Goal: Task Accomplishment & Management: Use online tool/utility

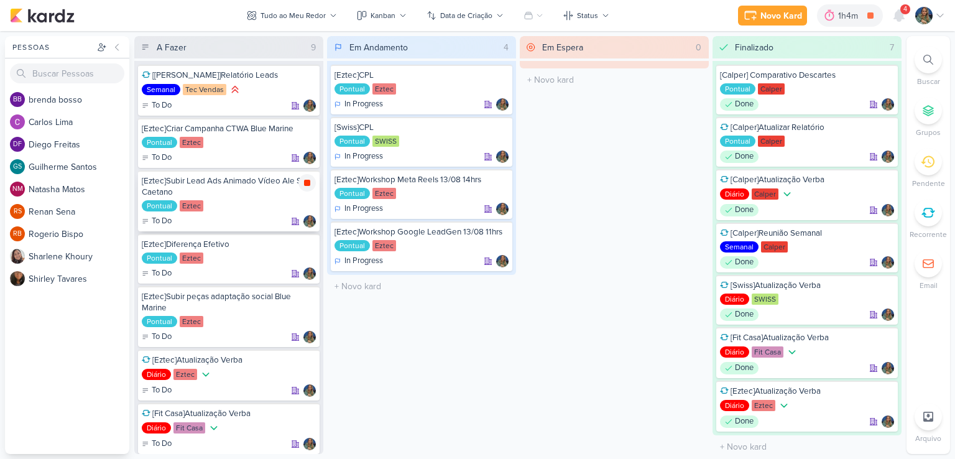
click at [312, 184] on icon at bounding box center [307, 183] width 10 height 10
click at [505, 239] on div at bounding box center [499, 233] width 17 height 17
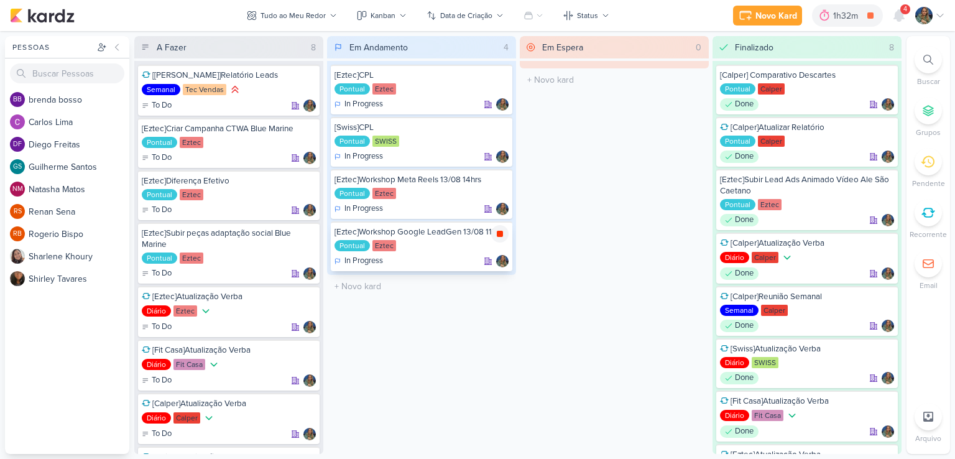
click at [498, 233] on icon at bounding box center [500, 234] width 6 height 6
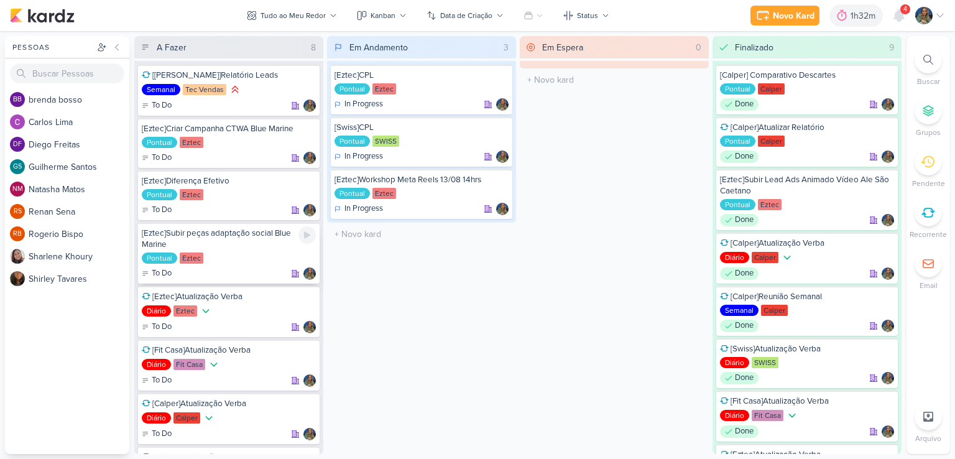
click at [309, 234] on icon at bounding box center [307, 235] width 6 height 7
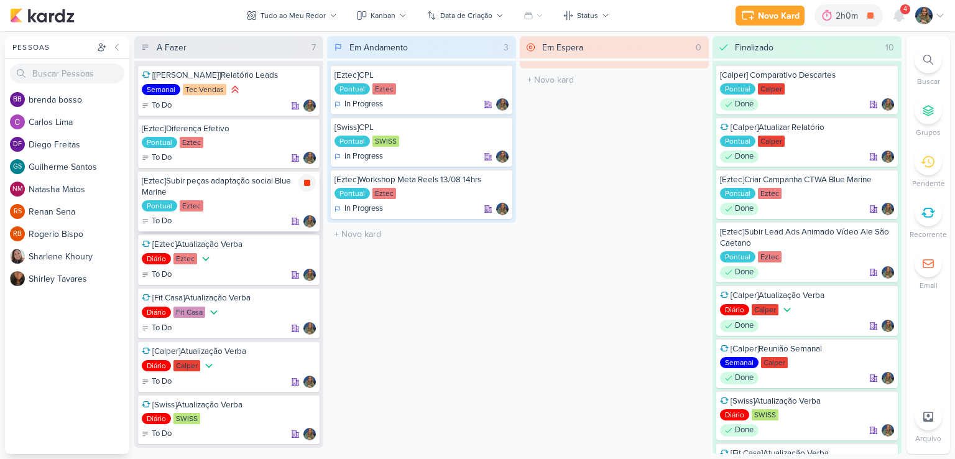
click at [306, 185] on icon at bounding box center [307, 183] width 6 height 6
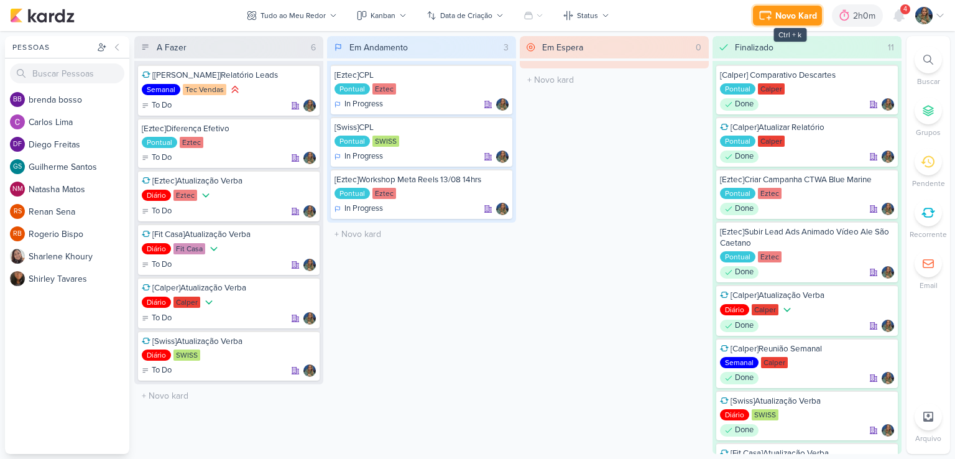
click at [788, 20] on div "Novo Kard" at bounding box center [797, 15] width 42 height 13
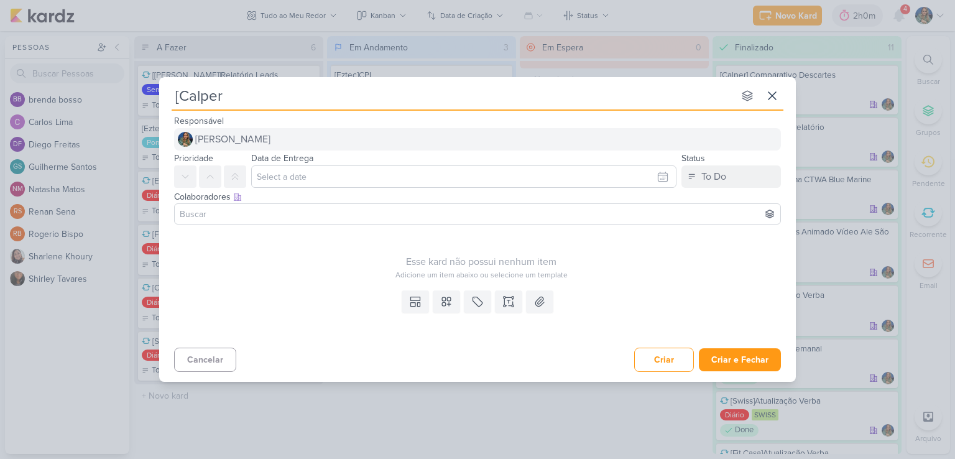
type input "[Calper]"
type input "[Calper]C"
type input "[Calper]Campanha"
type input "[Calper]Campanha SP"
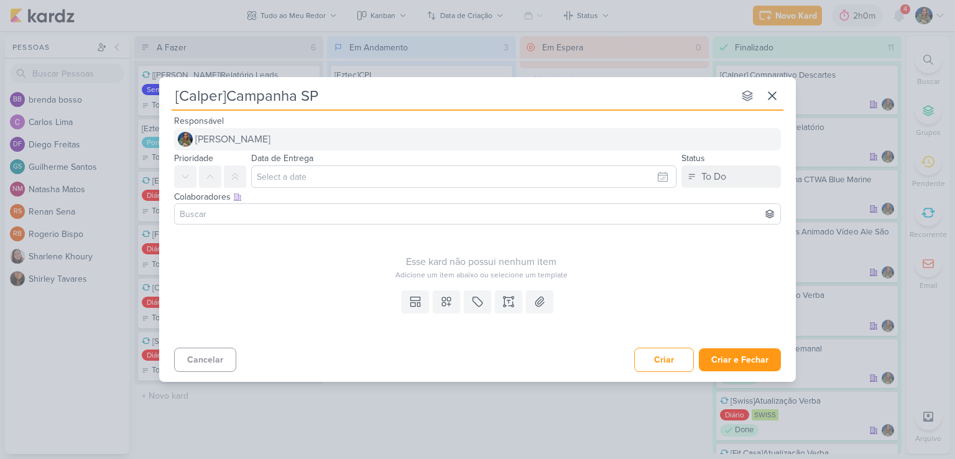
type input "[Calper]Campanha SP +"
type input "[Calper]Campanha SP + JF"
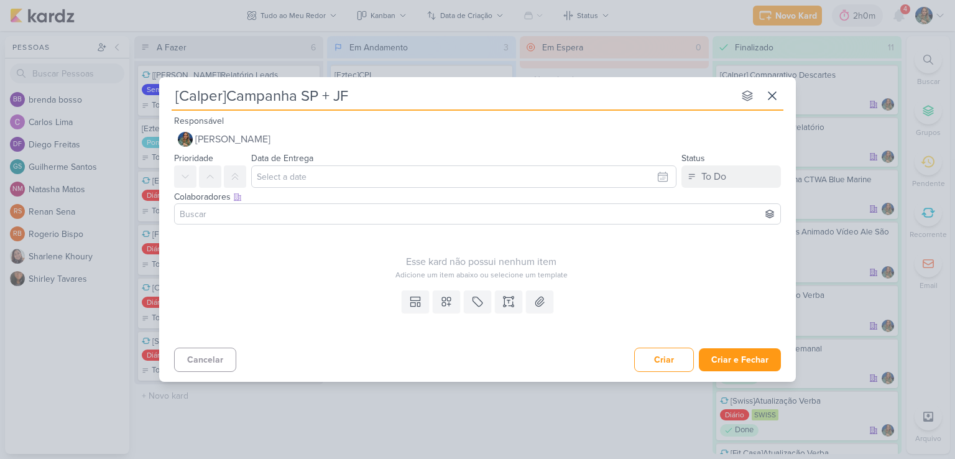
click at [236, 94] on input "[Calper]Campanha SP + JF" at bounding box center [453, 96] width 562 height 22
type input "[Calper]Criar campanha SP + JF"
click at [438, 302] on button at bounding box center [446, 301] width 27 height 22
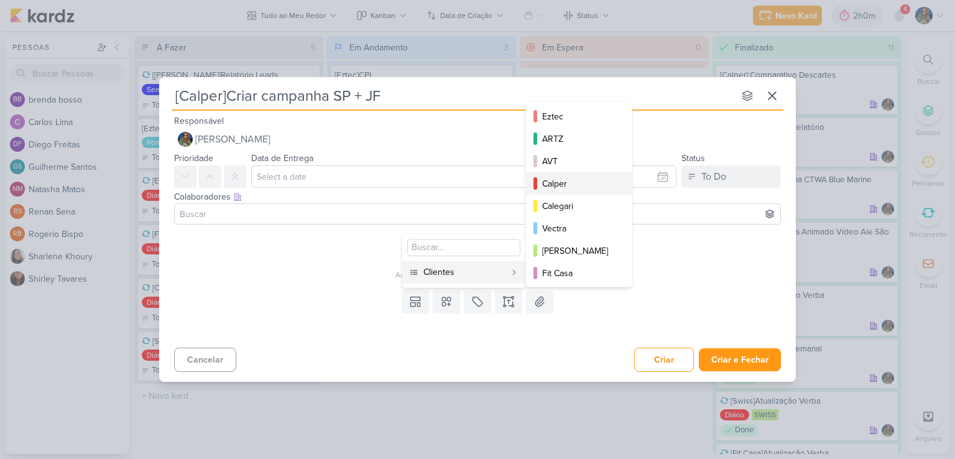
click at [561, 177] on div "Calper" at bounding box center [579, 183] width 75 height 13
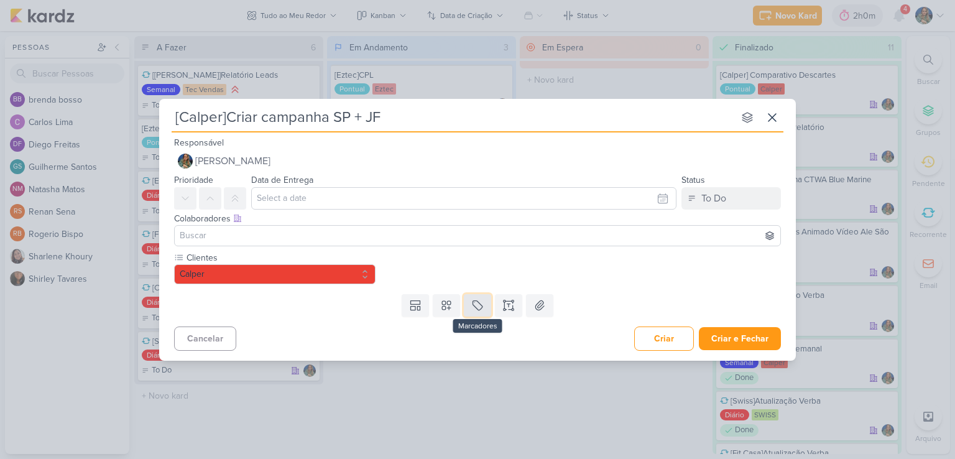
click at [472, 312] on button at bounding box center [477, 305] width 27 height 22
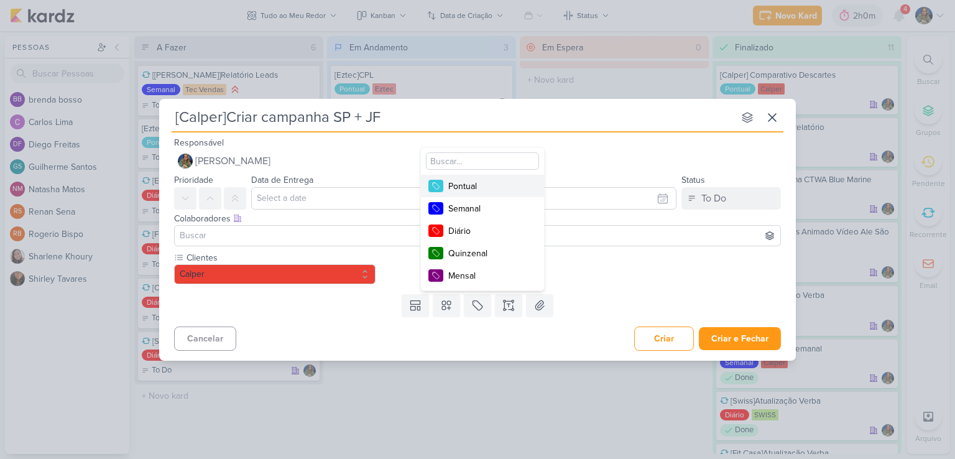
click at [468, 187] on div "Pontual" at bounding box center [488, 186] width 81 height 13
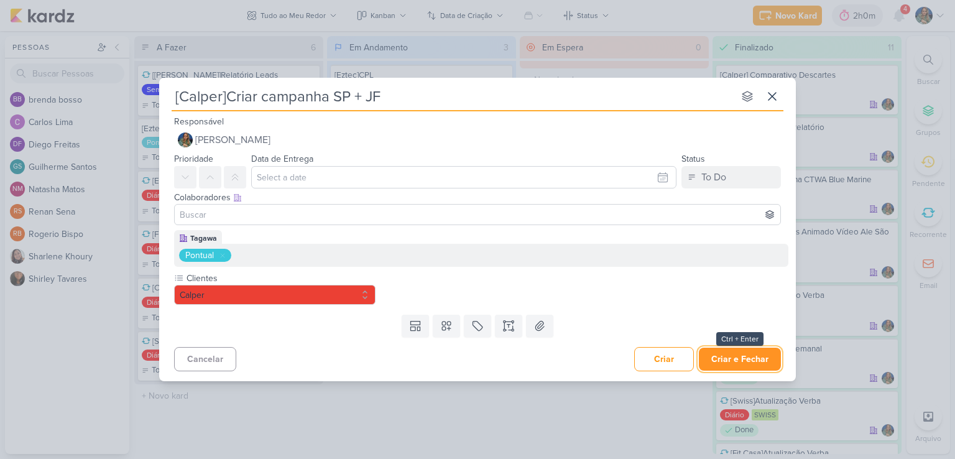
click at [741, 360] on button "Criar e Fechar" at bounding box center [740, 359] width 82 height 23
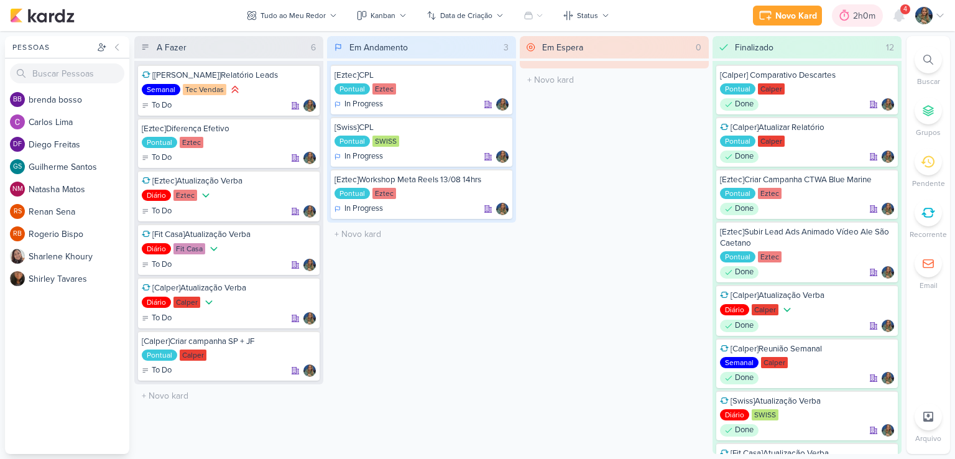
click at [863, 16] on div "2h0m" at bounding box center [866, 15] width 26 height 13
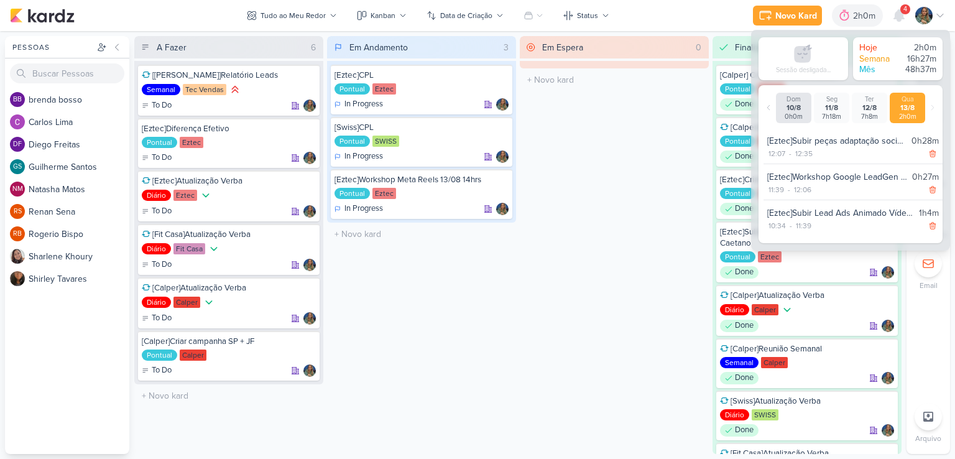
click at [641, 133] on div "Em Espera 0 O título do kard deve ter menos que 100 caracteres" at bounding box center [614, 245] width 189 height 418
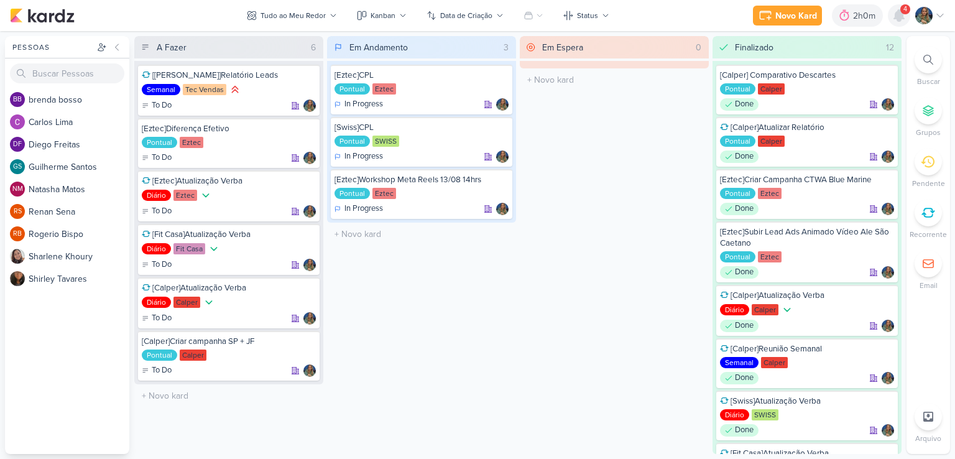
click at [900, 18] on icon at bounding box center [899, 15] width 10 height 11
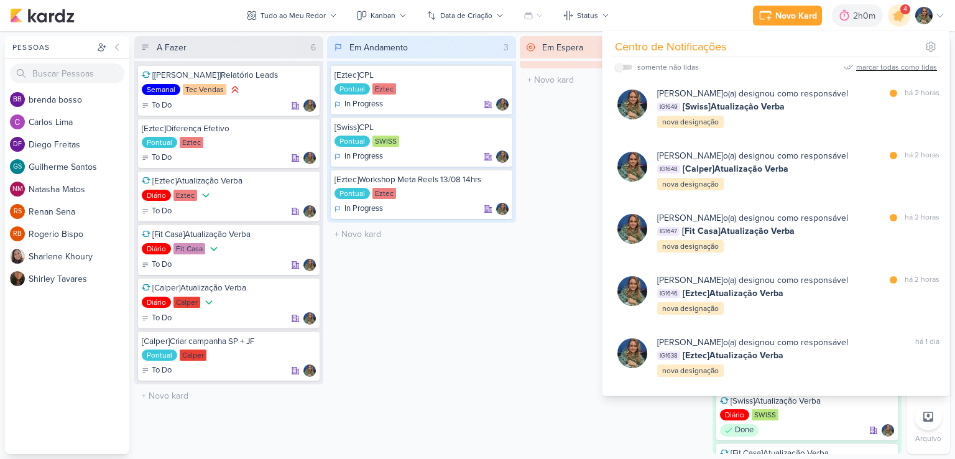
click at [884, 66] on div "marcar todas como lidas" at bounding box center [896, 67] width 81 height 11
click at [534, 274] on div "Em Espera 0 O título do kard deve ter menos que 100 caracteres" at bounding box center [614, 245] width 189 height 418
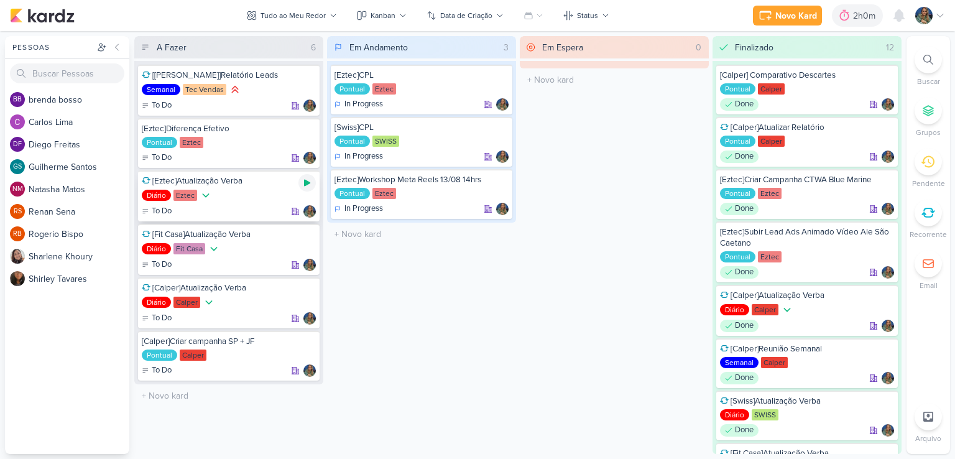
click at [309, 183] on icon at bounding box center [307, 183] width 10 height 10
